Goal: Find specific page/section: Find specific page/section

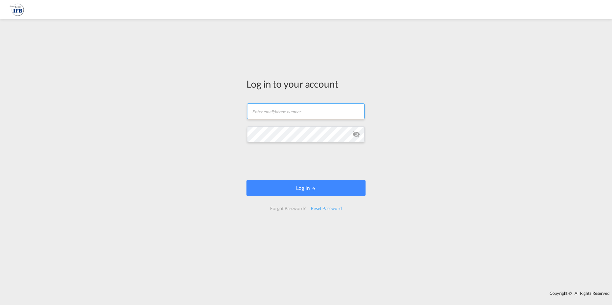
type input "[PERSON_NAME][EMAIL_ADDRESS][PERSON_NAME][DOMAIN_NAME]"
click at [257, 158] on form "[PERSON_NAME][EMAIL_ADDRESS][PERSON_NAME][DOMAIN_NAME] Log In Forgot Password? …" at bounding box center [305, 157] width 119 height 120
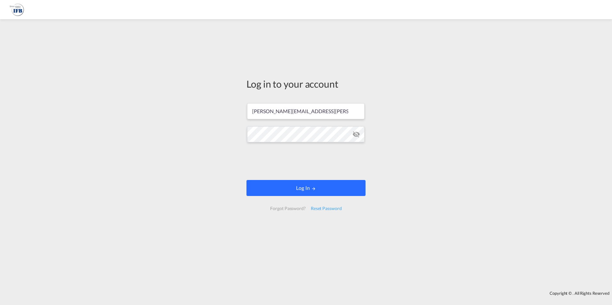
click at [294, 192] on button "Log In" at bounding box center [305, 188] width 119 height 16
